Goal: Check status: Check status

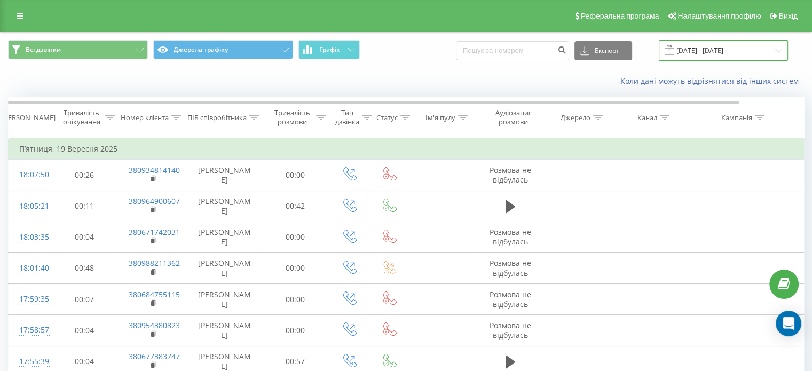
click at [690, 46] on input "[DATE] - [DATE]" at bounding box center [723, 50] width 129 height 21
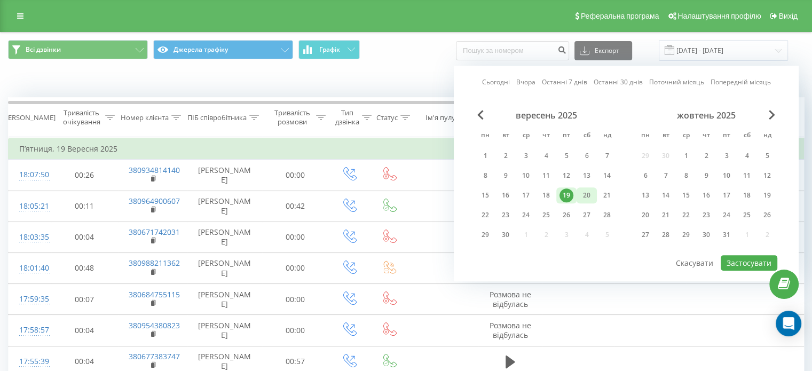
click at [585, 191] on div "20" at bounding box center [587, 195] width 14 height 14
click at [753, 258] on button "Застосувати" at bounding box center [749, 262] width 57 height 15
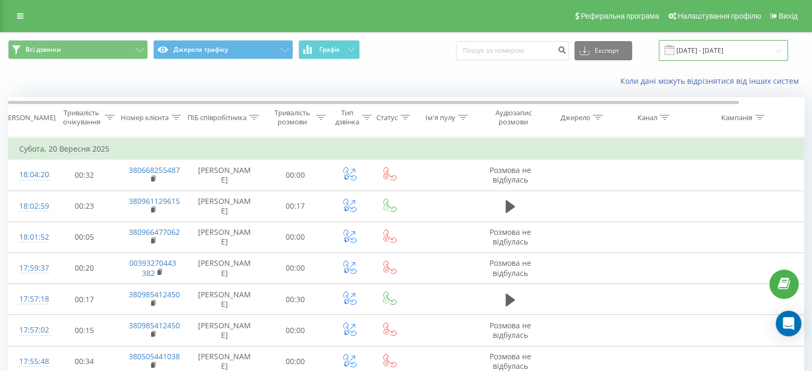
click at [739, 51] on input "[DATE] - [DATE]" at bounding box center [723, 50] width 129 height 21
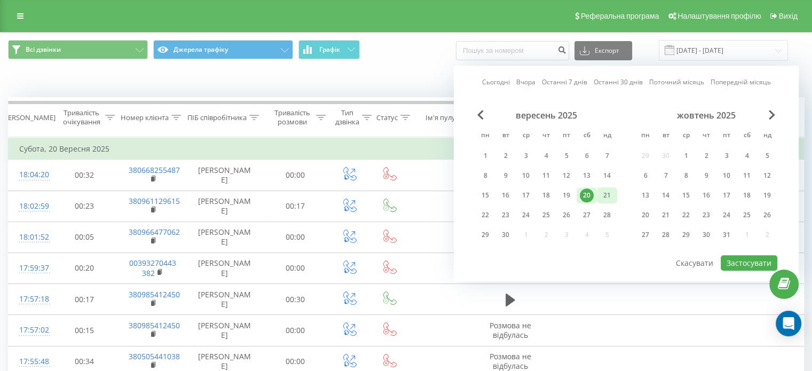
click at [609, 192] on div "21" at bounding box center [607, 195] width 14 height 14
click at [741, 257] on button "Застосувати" at bounding box center [749, 262] width 57 height 15
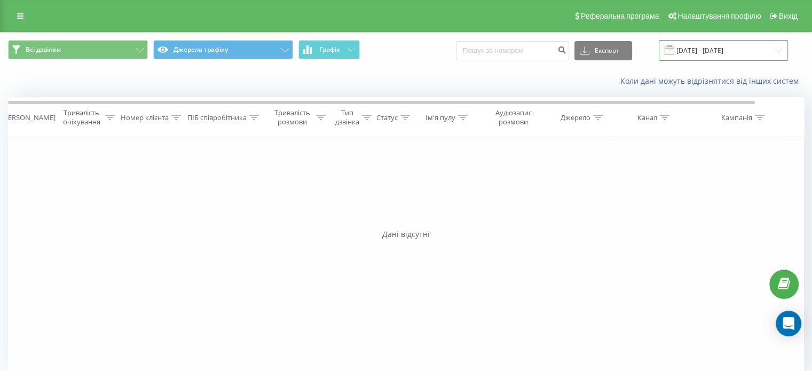
click at [723, 49] on input "[DATE] - [DATE]" at bounding box center [723, 50] width 129 height 21
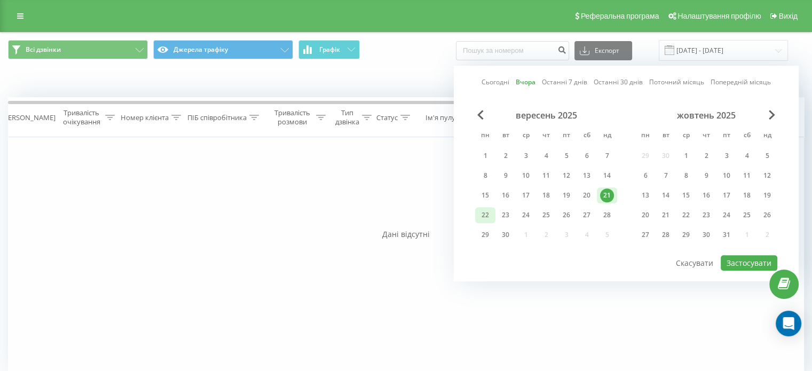
click at [486, 210] on div "22" at bounding box center [485, 215] width 14 height 14
click at [758, 262] on button "Застосувати" at bounding box center [749, 262] width 57 height 15
type input "[DATE] - [DATE]"
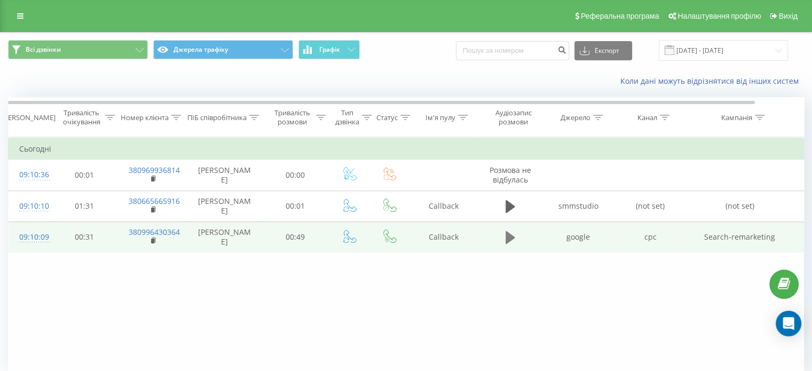
click at [509, 236] on icon at bounding box center [511, 237] width 10 height 13
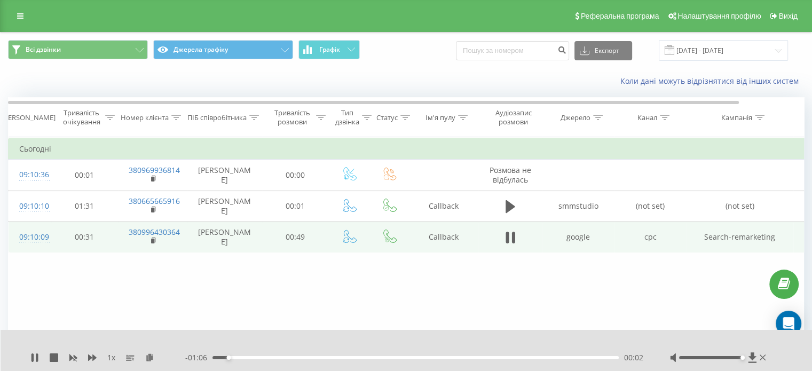
drag, startPoint x: 709, startPoint y: 359, endPoint x: 741, endPoint y: 359, distance: 32.0
click at [741, 359] on div "Accessibility label" at bounding box center [742, 358] width 4 height 4
click at [463, 358] on div "00:30" at bounding box center [416, 357] width 406 height 3
click at [510, 357] on div "00:47" at bounding box center [416, 357] width 406 height 3
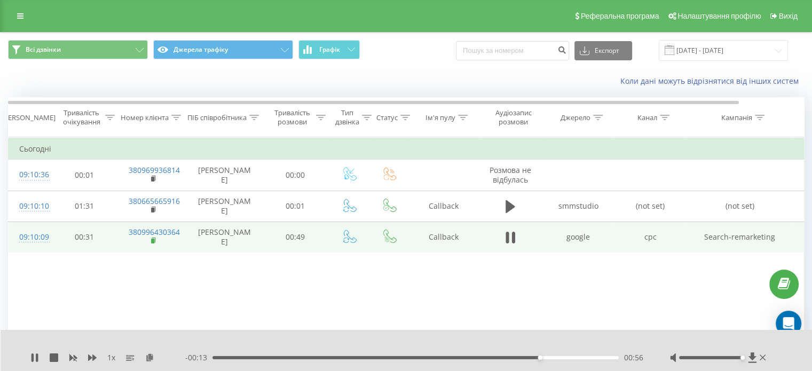
click at [153, 239] on rect at bounding box center [152, 241] width 3 height 5
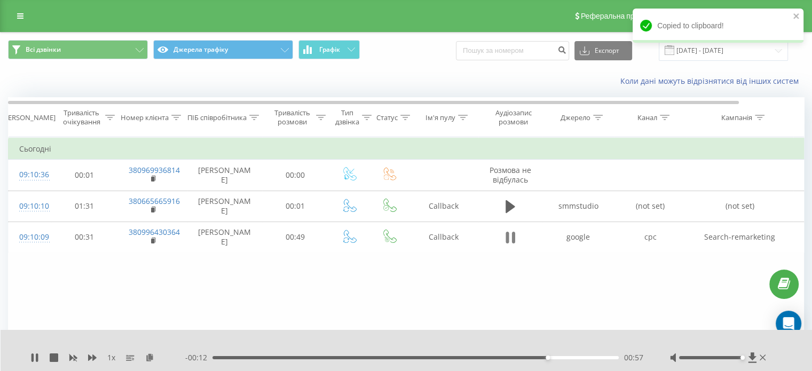
click at [514, 241] on icon at bounding box center [513, 238] width 3 height 12
